Goal: Information Seeking & Learning: Check status

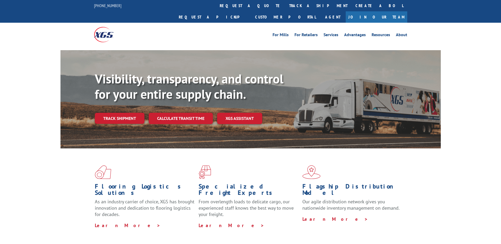
click at [127, 116] on div "Visibility, transparency, and control for your entire supply chain. Track shipm…" at bounding box center [268, 108] width 346 height 74
click at [128, 113] on link "Track shipment" at bounding box center [120, 118] width 50 height 11
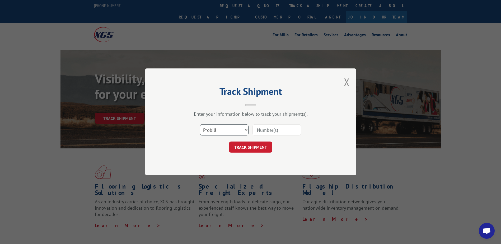
click at [227, 128] on select "Select category... Probill BOL PO" at bounding box center [224, 130] width 49 height 11
select select "bol"
click at [200, 125] on select "Select category... Probill BOL PO" at bounding box center [224, 130] width 49 height 11
click at [258, 131] on input at bounding box center [276, 130] width 49 height 11
type input "5181433"
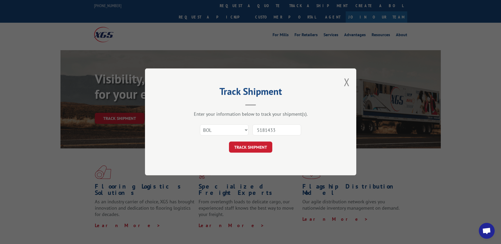
click button "TRACK SHIPMENT" at bounding box center [250, 147] width 43 height 11
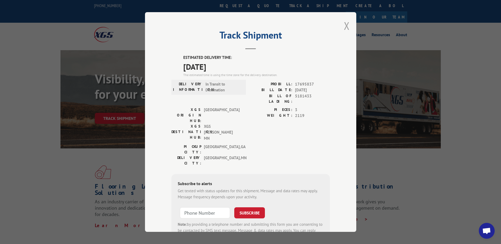
click at [344, 25] on button "Close modal" at bounding box center [347, 26] width 6 height 14
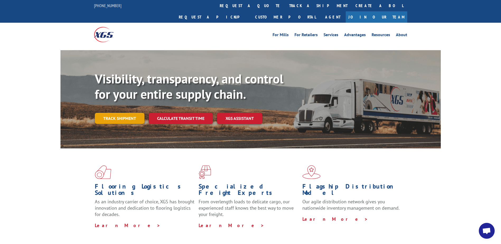
click at [123, 113] on link "Track shipment" at bounding box center [120, 118] width 50 height 11
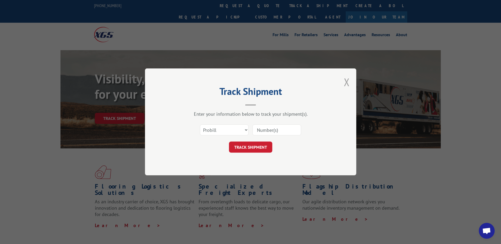
click at [346, 84] on button "Close modal" at bounding box center [347, 82] width 6 height 14
